Goal: Obtain resource: Download file/media

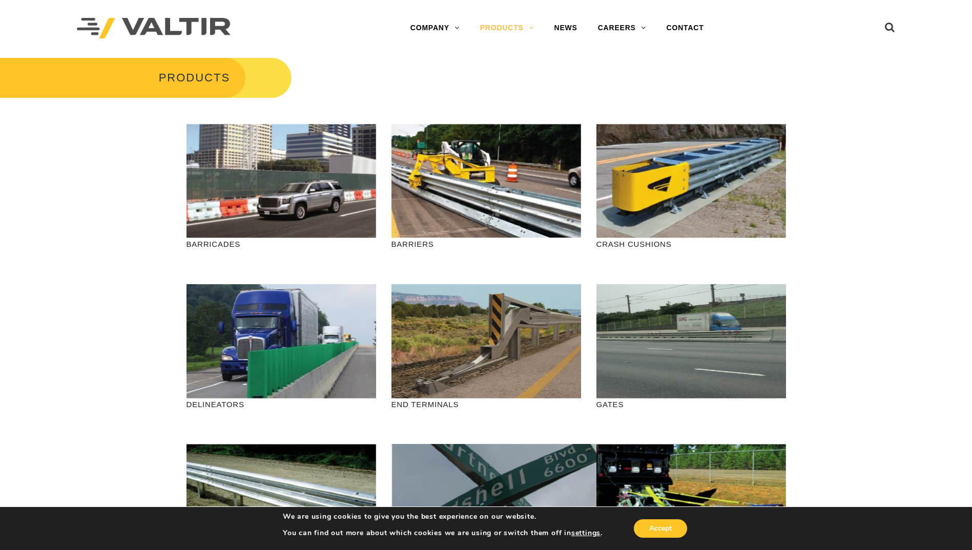
click at [656, 240] on p "CRASH CUSHIONS" at bounding box center [691, 244] width 190 height 12
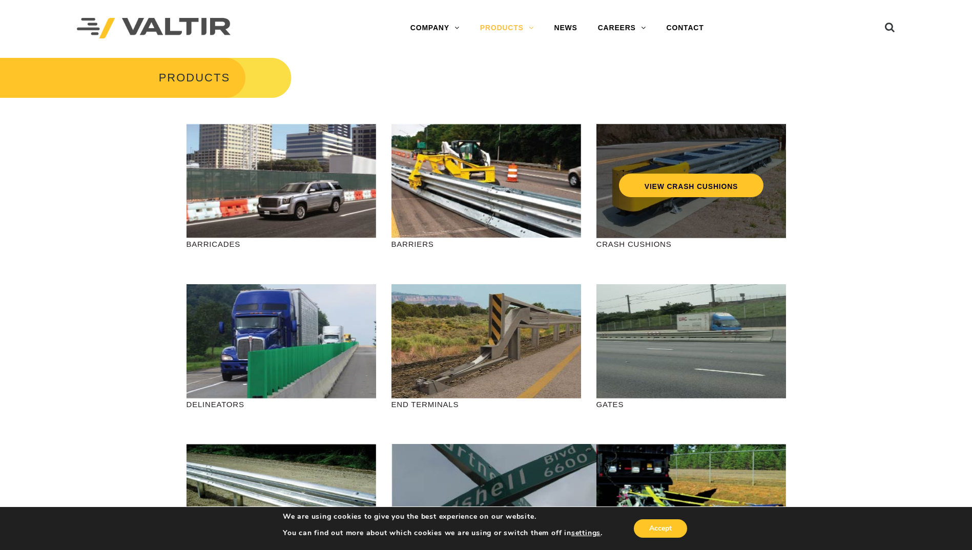
click at [662, 216] on div "VIEW CRASH CUSHIONS" at bounding box center [691, 181] width 190 height 114
click at [664, 180] on link "VIEW CRASH CUSHIONS" at bounding box center [690, 186] width 144 height 24
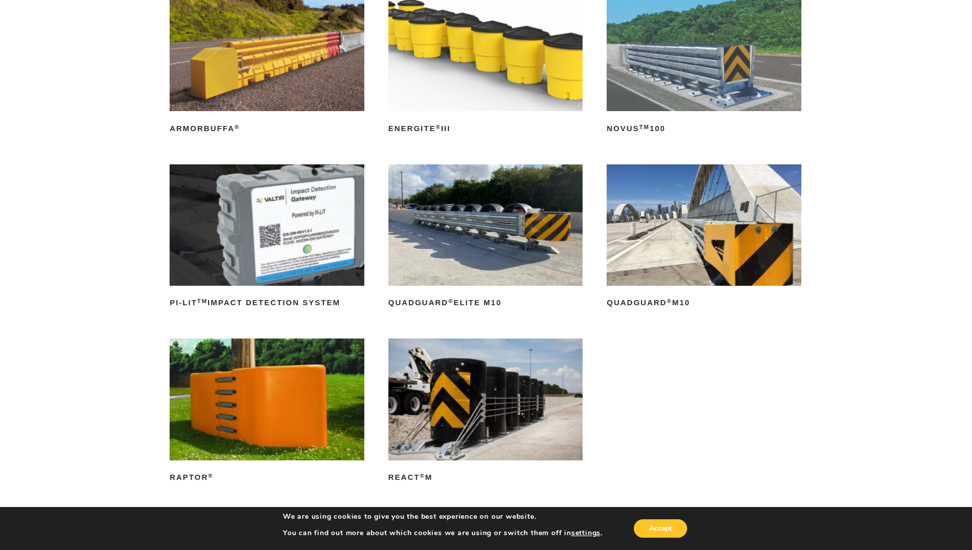
scroll to position [154, 0]
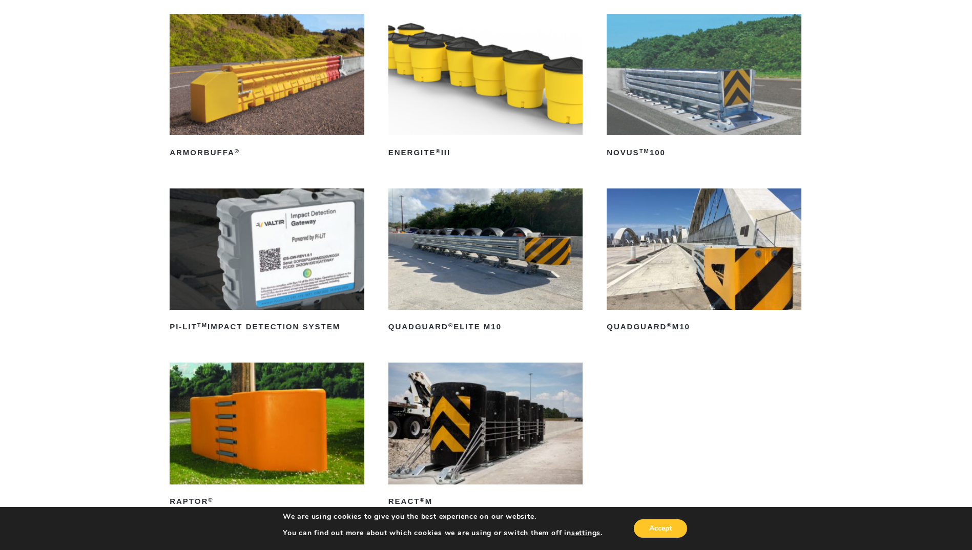
click at [476, 120] on img at bounding box center [485, 74] width 195 height 121
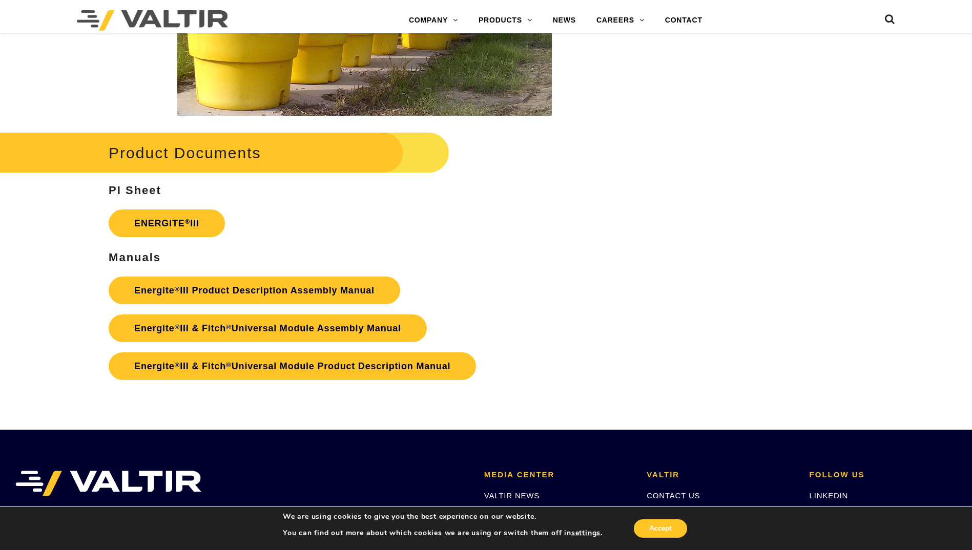
scroll to position [1742, 0]
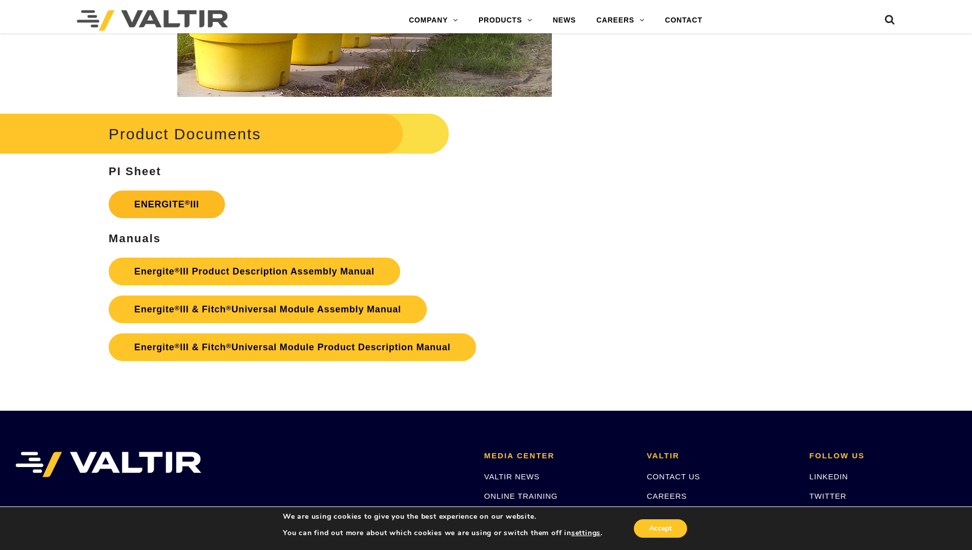
click at [201, 206] on link "ENERGITE ® III" at bounding box center [167, 205] width 116 height 28
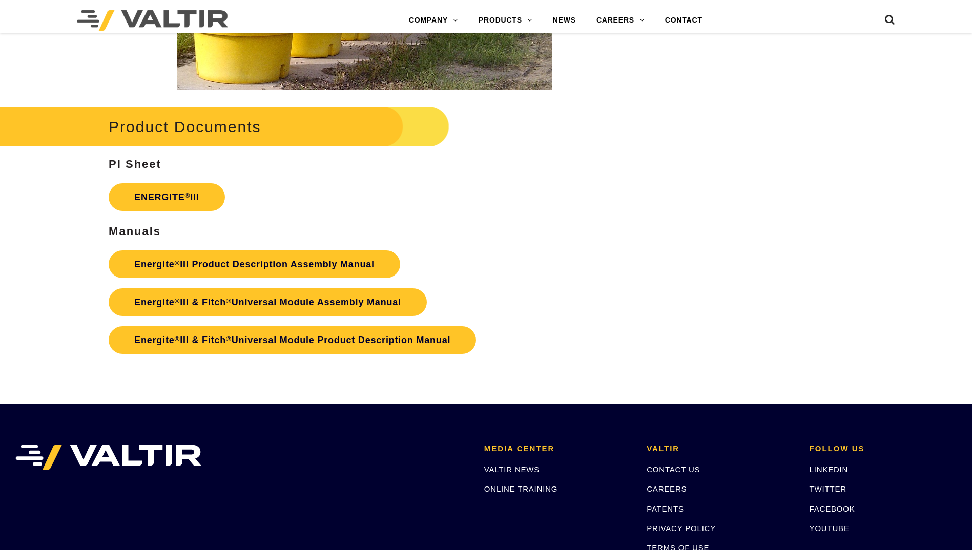
scroll to position [1742, 0]
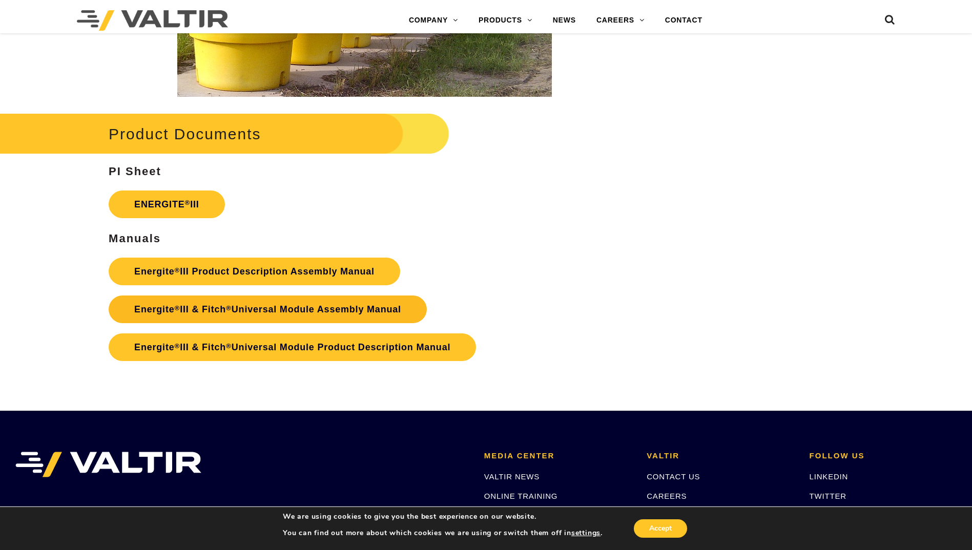
click at [196, 317] on link "Energite ® III & Fitch ® Universal Module Assembly Manual" at bounding box center [268, 310] width 318 height 28
